Goal: Task Accomplishment & Management: Manage account settings

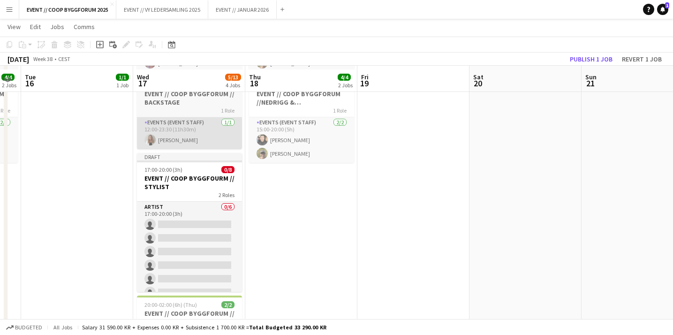
scroll to position [128, 0]
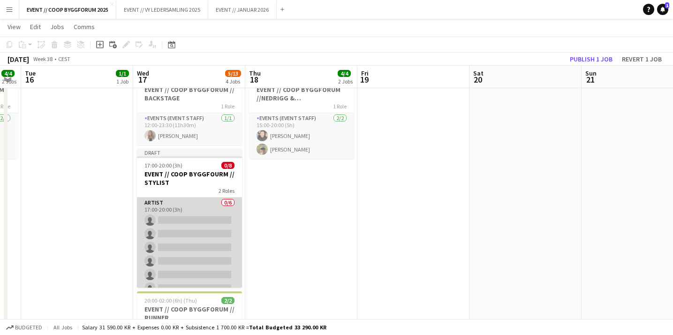
click at [188, 250] on app-card-role "Artist 0/6 17:00-20:00 (3h) single-neutral-actions single-neutral-actions singl…" at bounding box center [189, 248] width 105 height 100
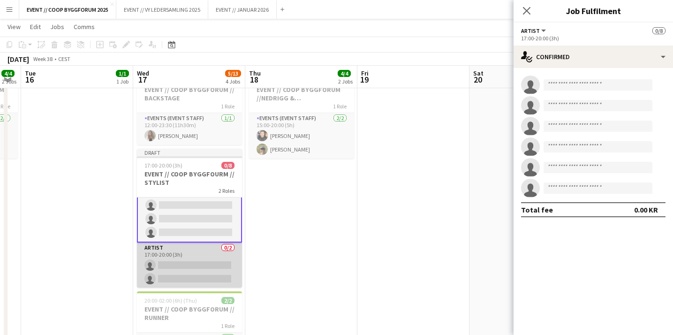
click at [195, 272] on app-card-role "Artist 0/2 17:00-20:00 (3h) single-neutral-actions single-neutral-actions" at bounding box center [189, 266] width 105 height 46
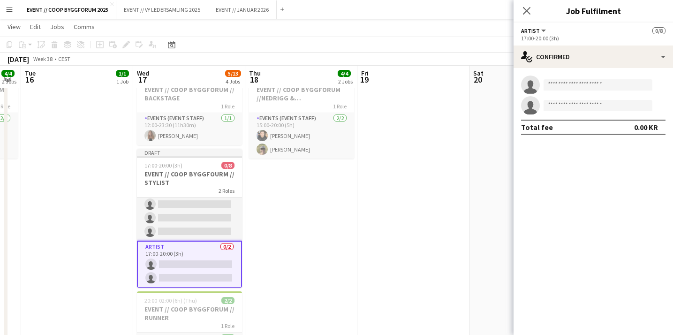
scroll to position [56, 0]
click at [575, 85] on input at bounding box center [598, 84] width 109 height 11
type input "*"
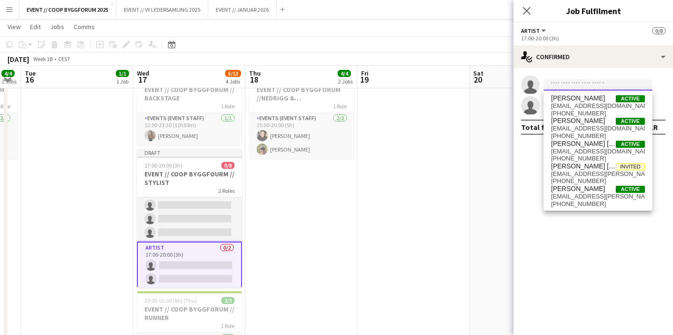
type input "*"
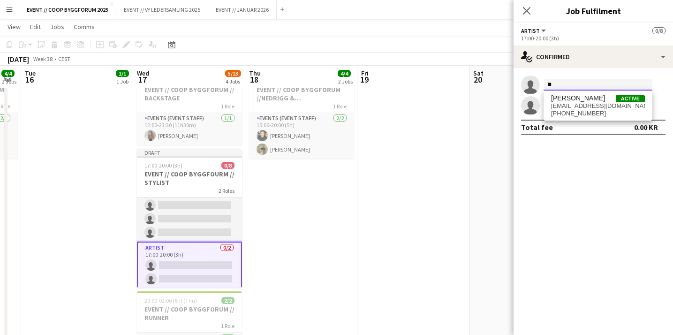
type input "*"
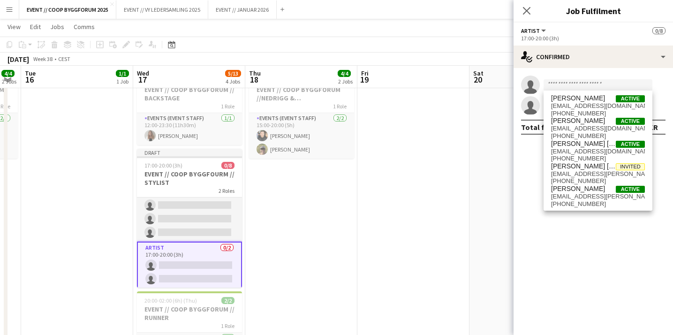
click at [426, 220] on app-date-cell at bounding box center [414, 188] width 112 height 422
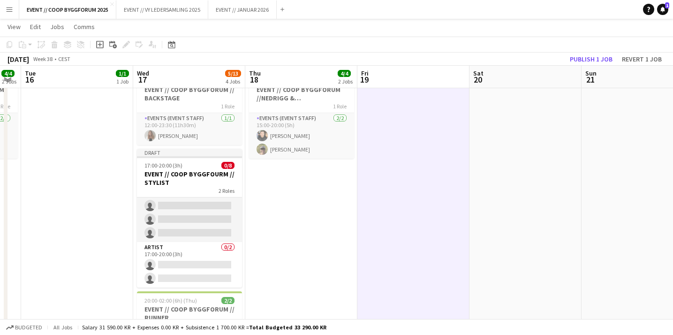
scroll to position [55, 0]
click at [545, 297] on app-date-cell at bounding box center [526, 188] width 112 height 422
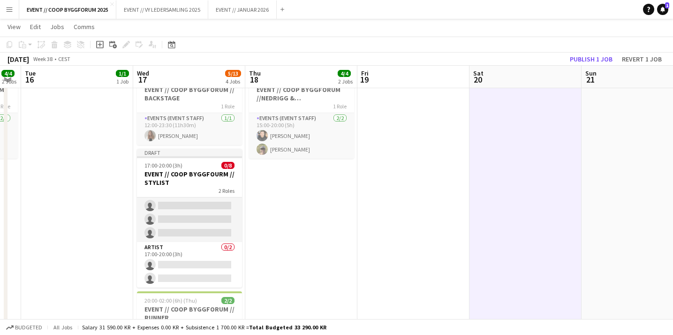
click at [438, 262] on app-date-cell at bounding box center [414, 188] width 112 height 422
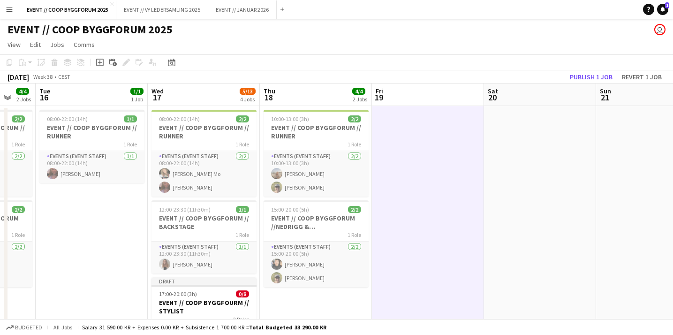
scroll to position [0, 407]
